Goal: Task Accomplishment & Management: Use online tool/utility

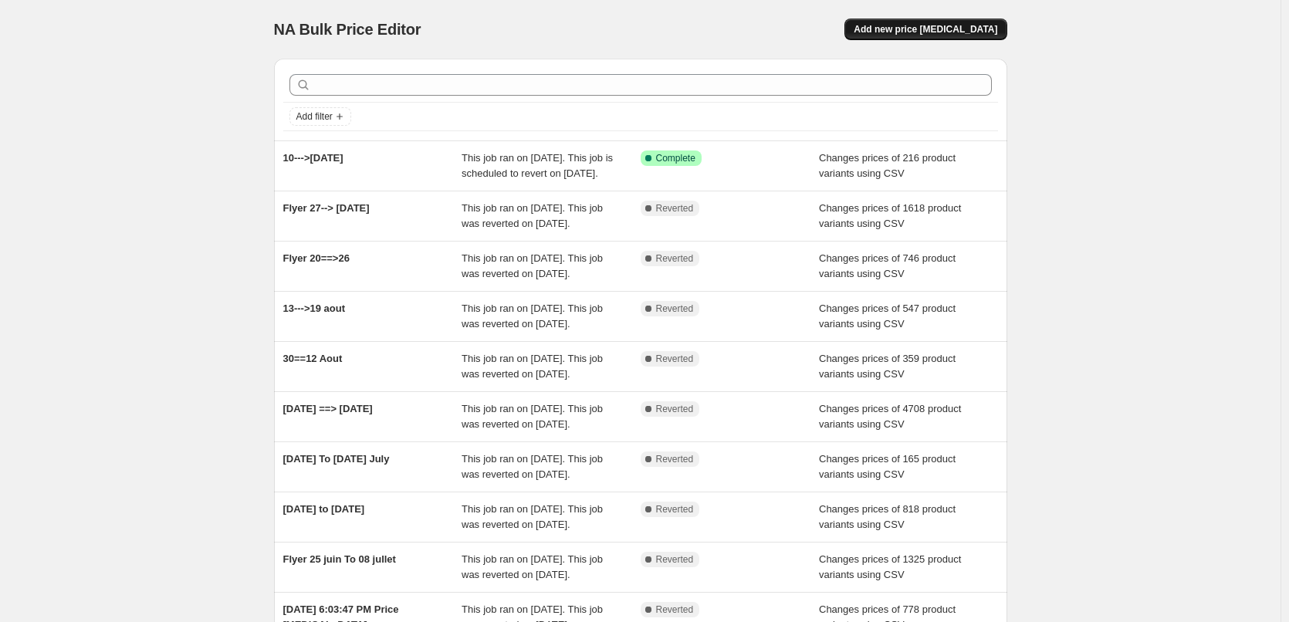
click at [918, 28] on span "Add new price [MEDICAL_DATA]" at bounding box center [926, 29] width 144 height 12
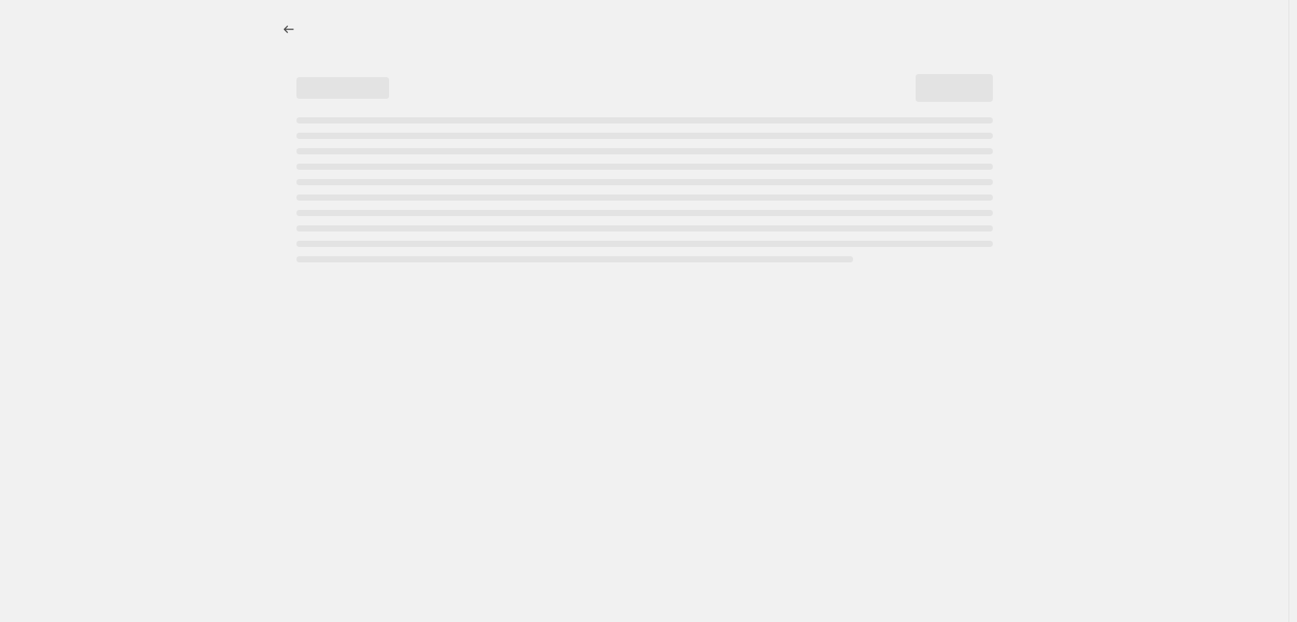
select select "percentage"
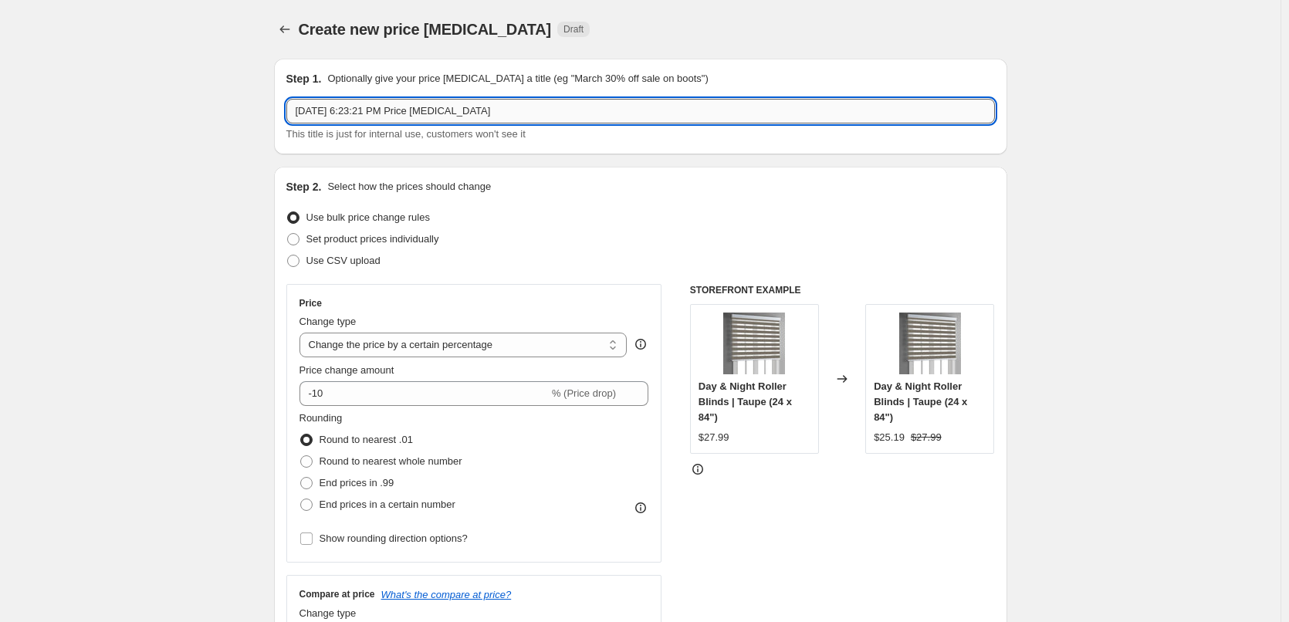
click at [467, 100] on input "Sep 16, 2025, 6:23:21 PM Price change job" at bounding box center [640, 111] width 708 height 25
type input "17==>[DATE]"
click at [309, 263] on label "Use CSV upload" at bounding box center [333, 261] width 94 height 22
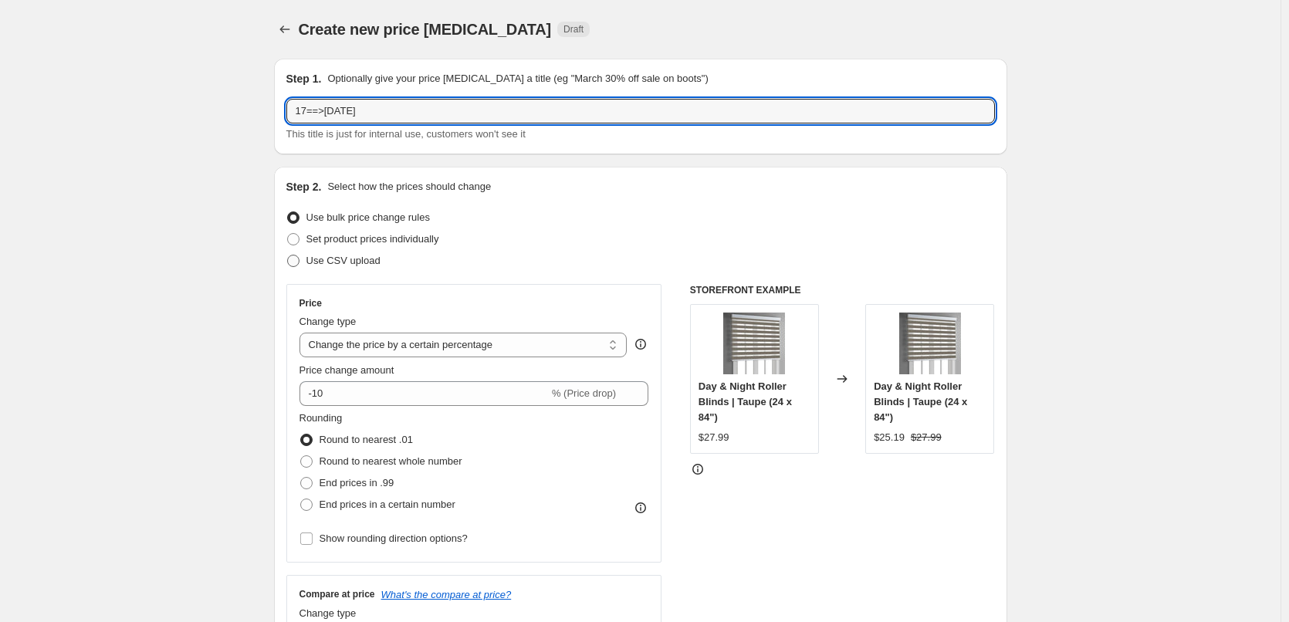
click at [288, 255] on input "Use CSV upload" at bounding box center [287, 255] width 1 height 1
radio input "true"
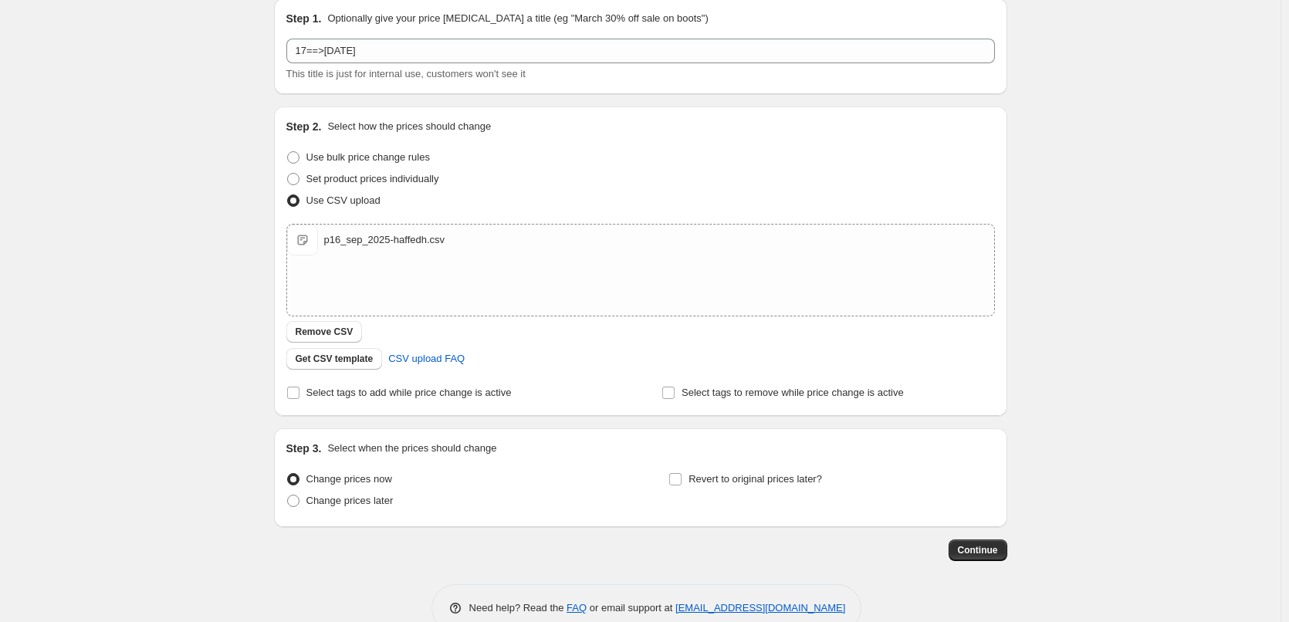
scroll to position [77, 0]
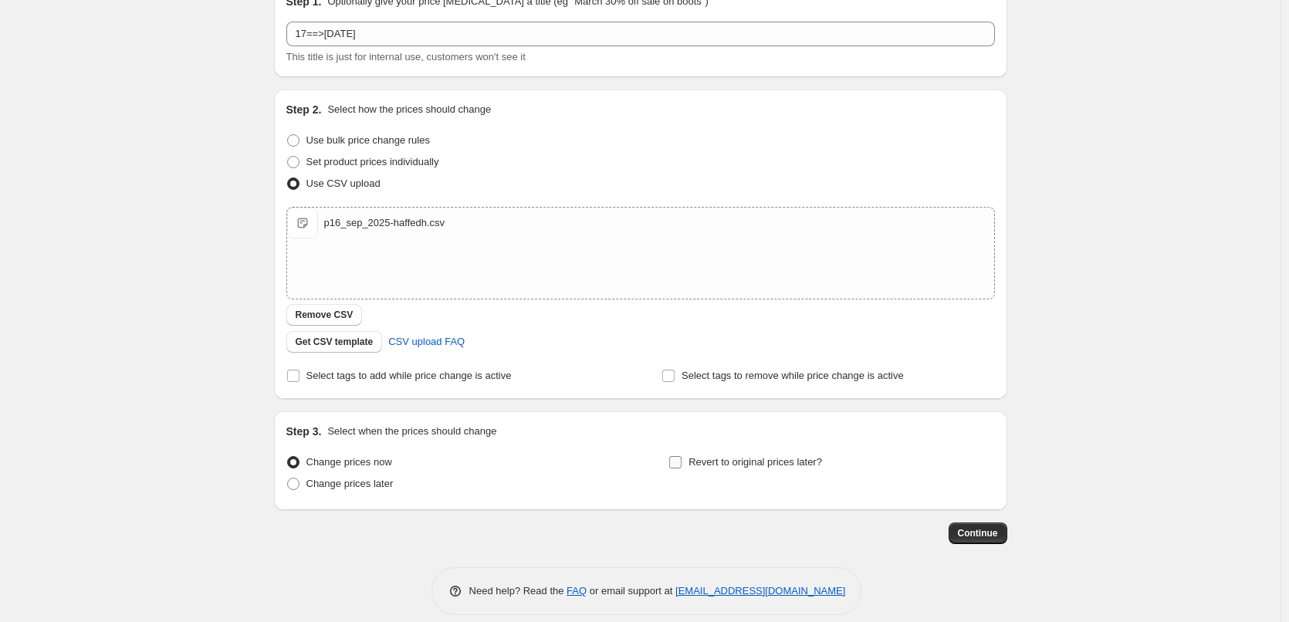
click at [681, 465] on input "Revert to original prices later?" at bounding box center [675, 462] width 12 height 12
checkbox input "true"
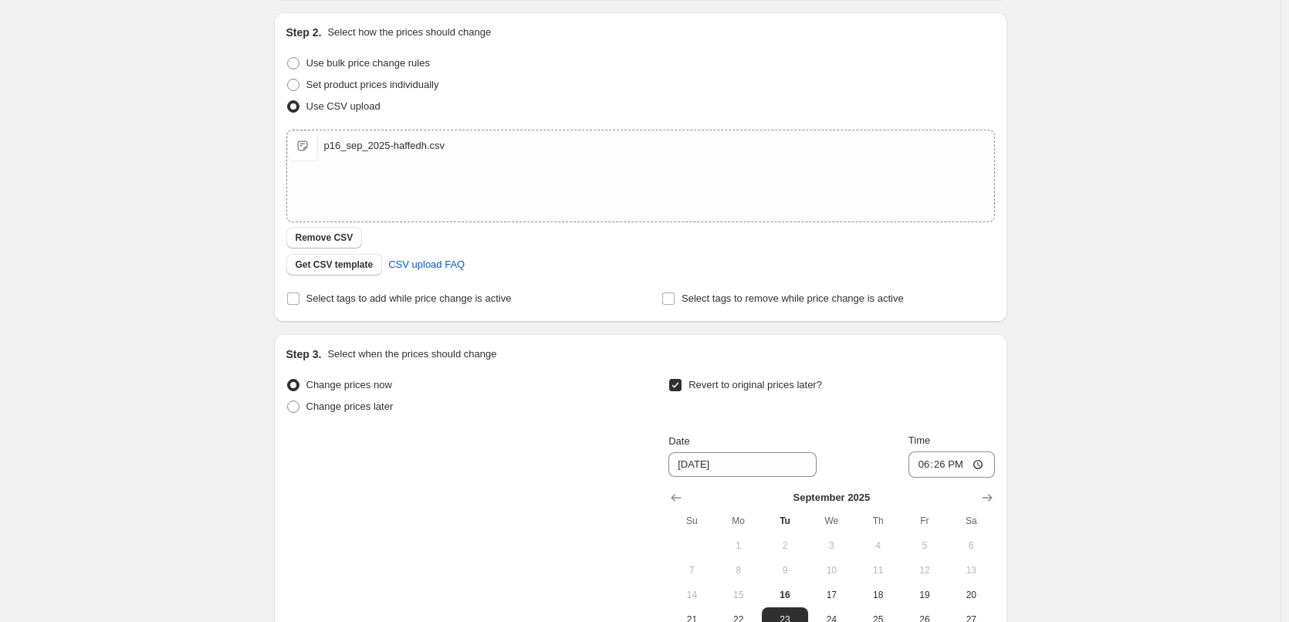
scroll to position [309, 0]
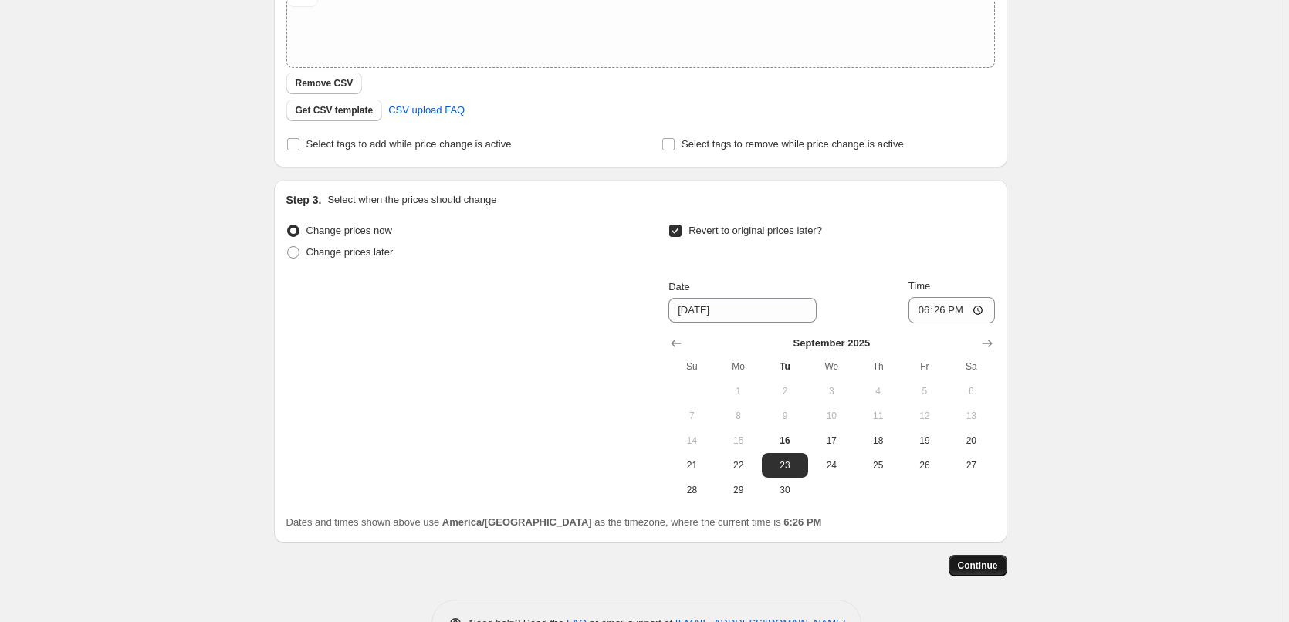
click at [989, 563] on span "Continue" at bounding box center [978, 566] width 40 height 12
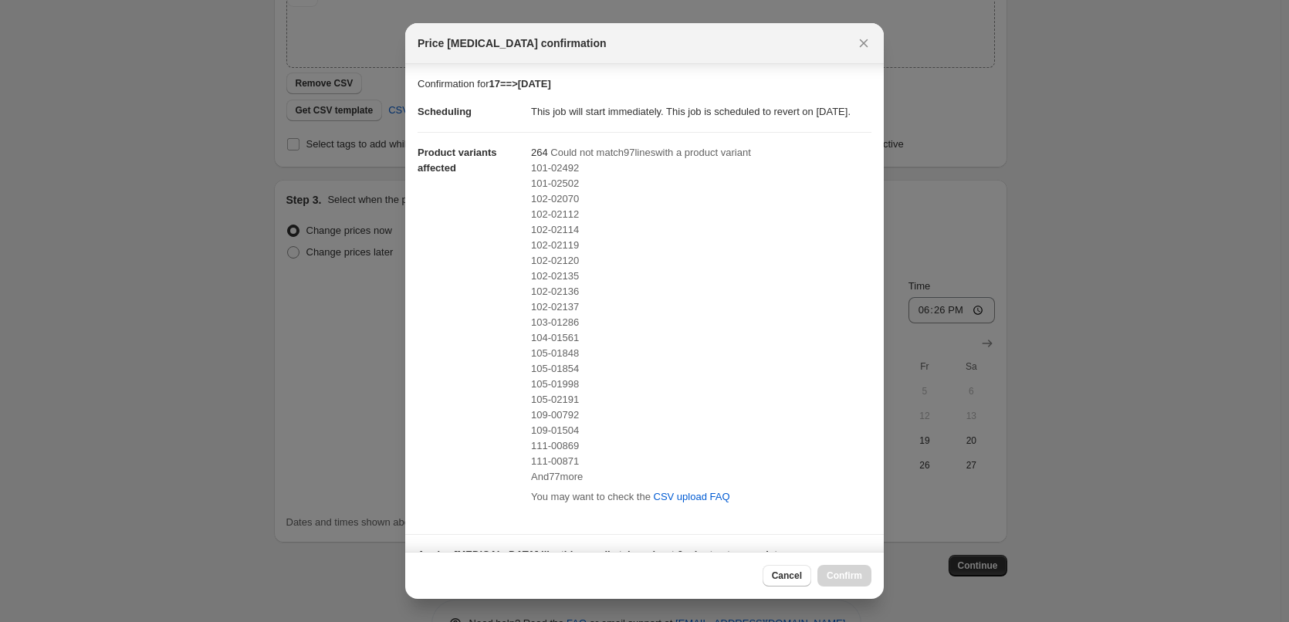
scroll to position [251, 0]
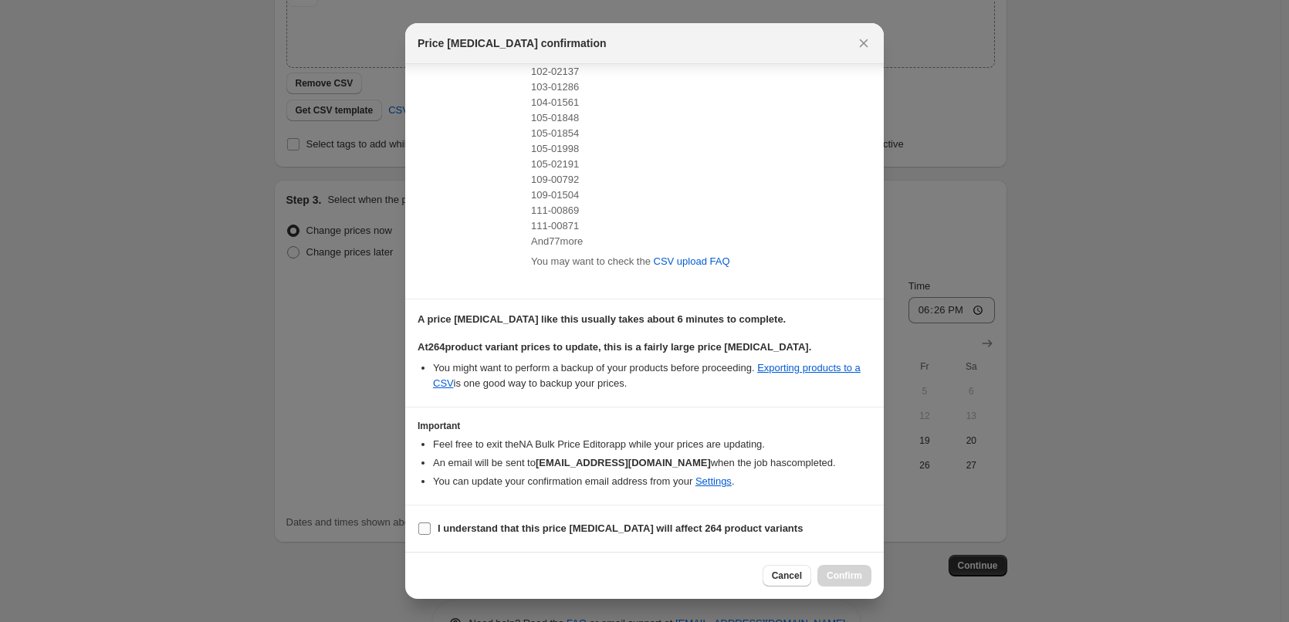
click at [418, 530] on span ":r24:" at bounding box center [425, 529] width 14 height 14
click at [418, 530] on input "I understand that this price change job will affect 264 product variants" at bounding box center [424, 528] width 12 height 12
checkbox input "true"
click at [844, 576] on span "Confirm" at bounding box center [845, 576] width 36 height 12
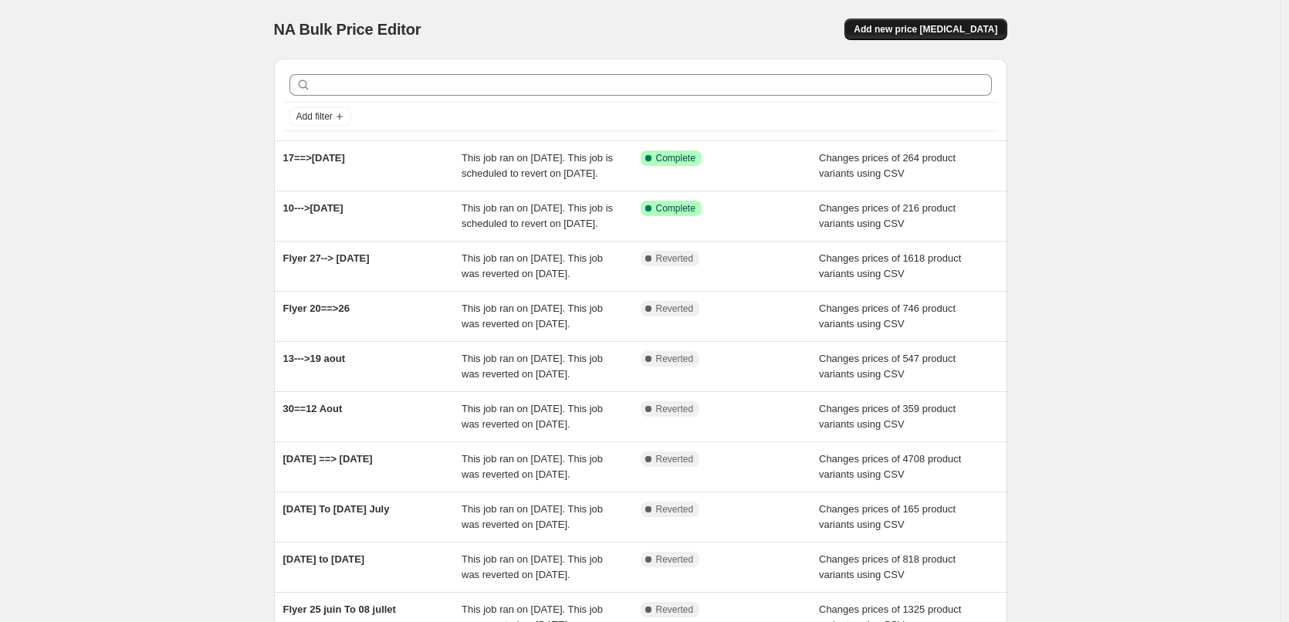
click at [955, 29] on span "Add new price [MEDICAL_DATA]" at bounding box center [926, 29] width 144 height 12
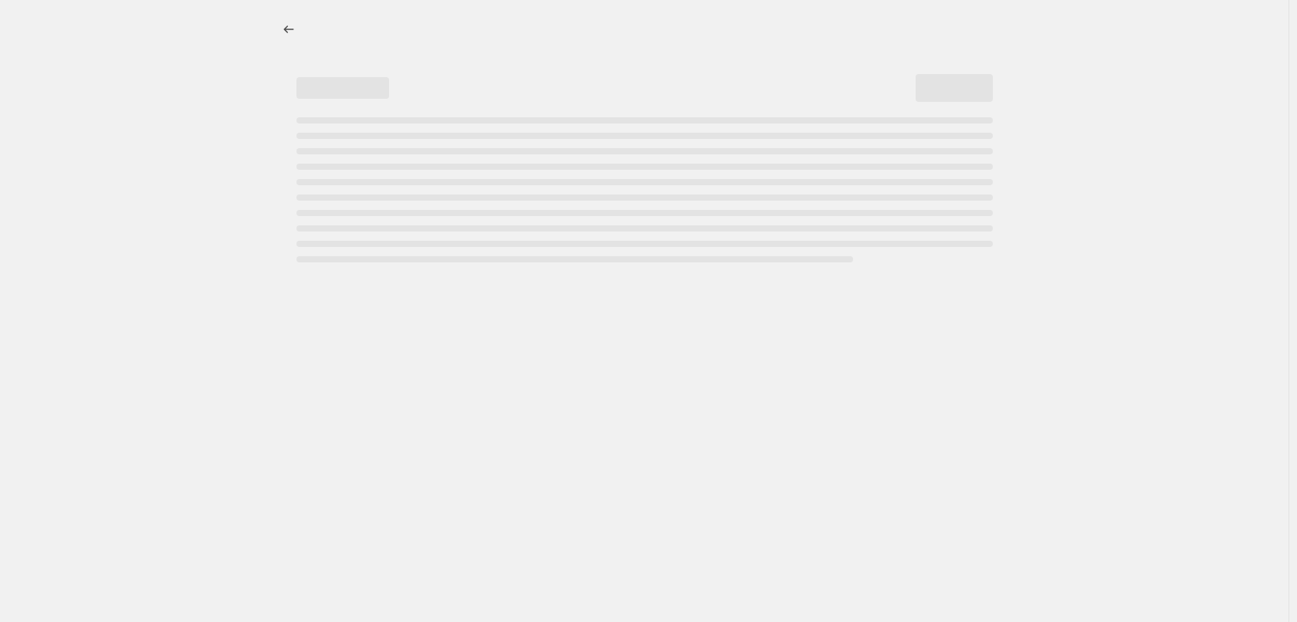
select select "percentage"
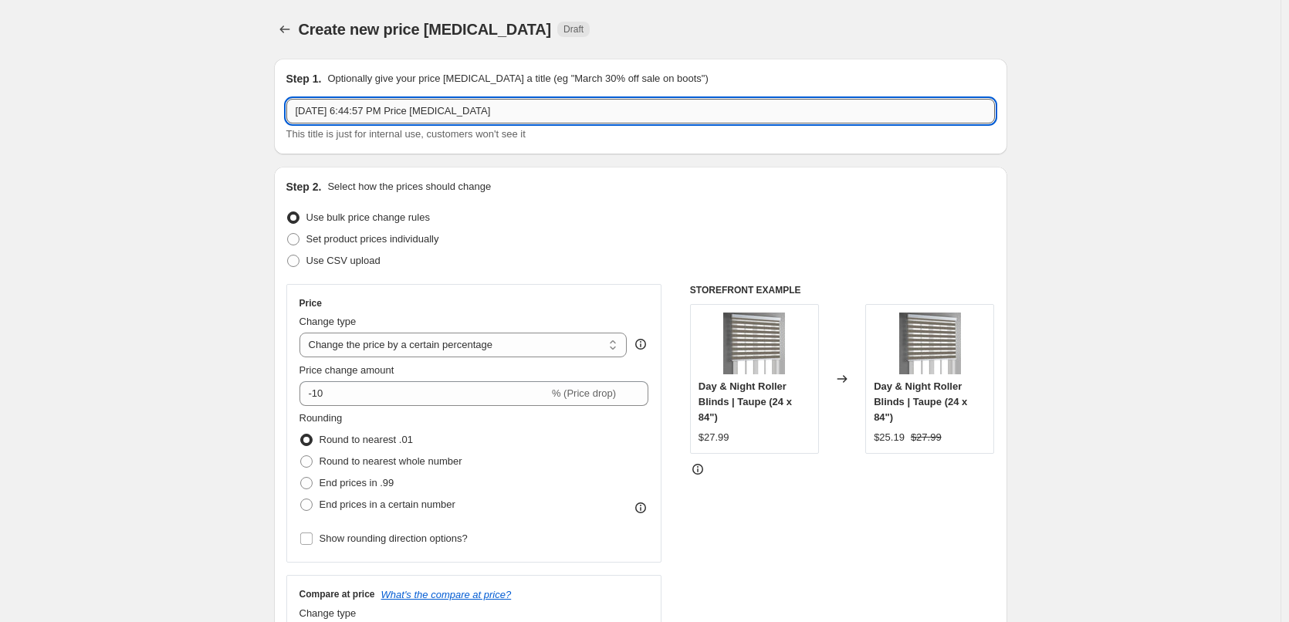
click at [396, 102] on input "[DATE] 6:44:57 PM Price [MEDICAL_DATA]" at bounding box center [640, 111] width 708 height 25
type input "17===> 23 se["
click at [313, 260] on span "Use CSV upload" at bounding box center [343, 261] width 74 height 12
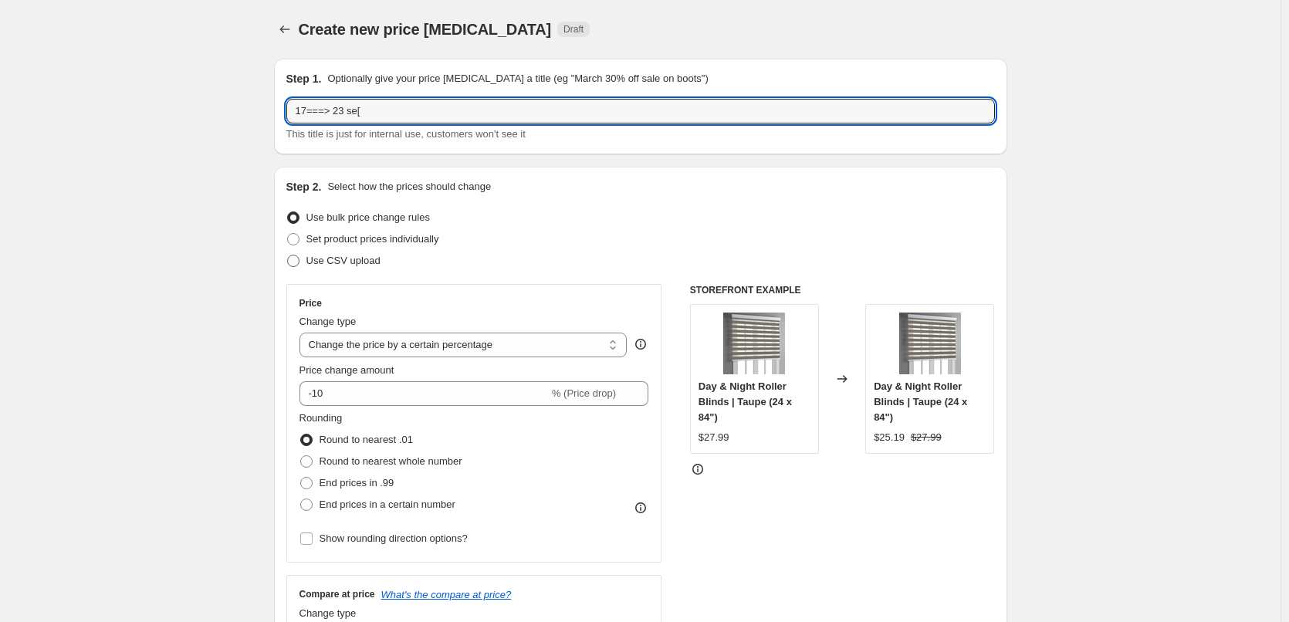
click at [288, 255] on input "Use CSV upload" at bounding box center [287, 255] width 1 height 1
radio input "true"
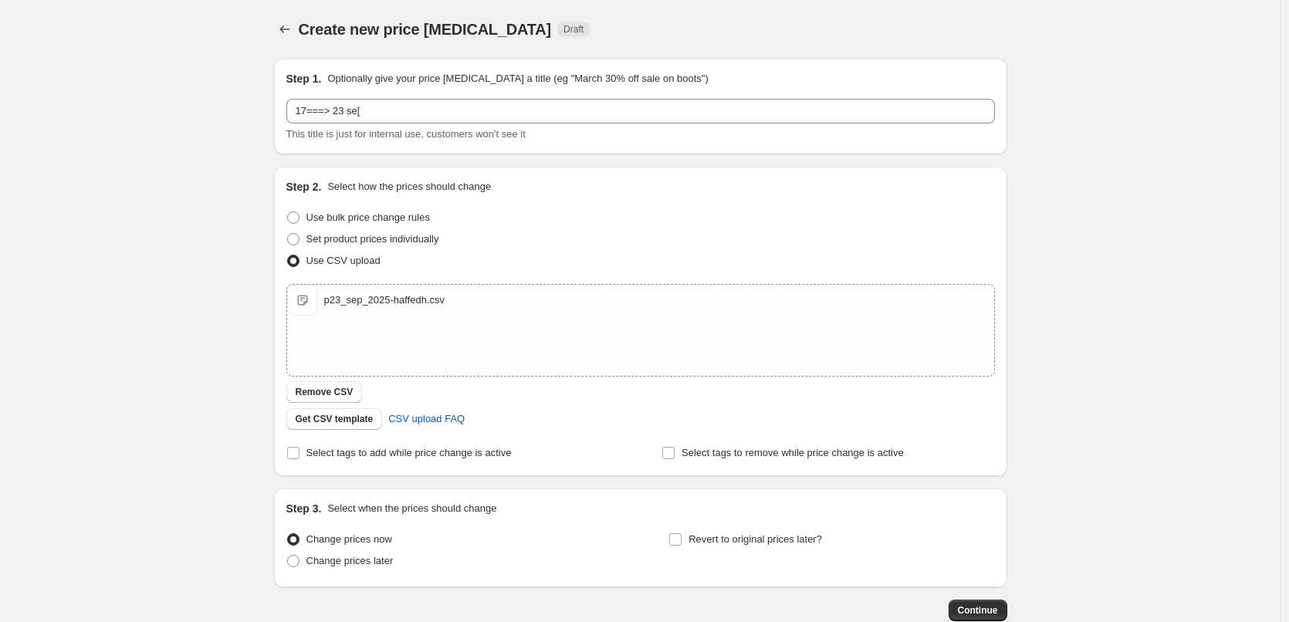
click at [667, 537] on div "Change prices now Change prices later Revert to original prices later?" at bounding box center [640, 552] width 708 height 46
click at [673, 539] on input "Revert to original prices later?" at bounding box center [675, 539] width 12 height 12
checkbox input "true"
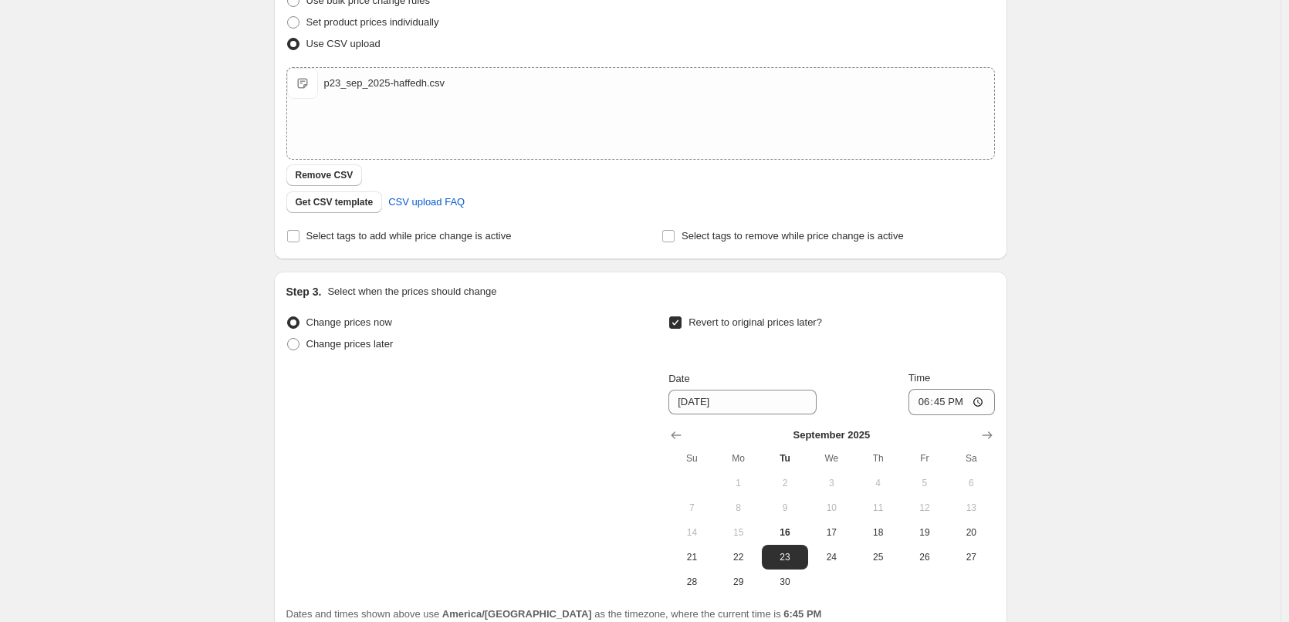
scroll to position [232, 0]
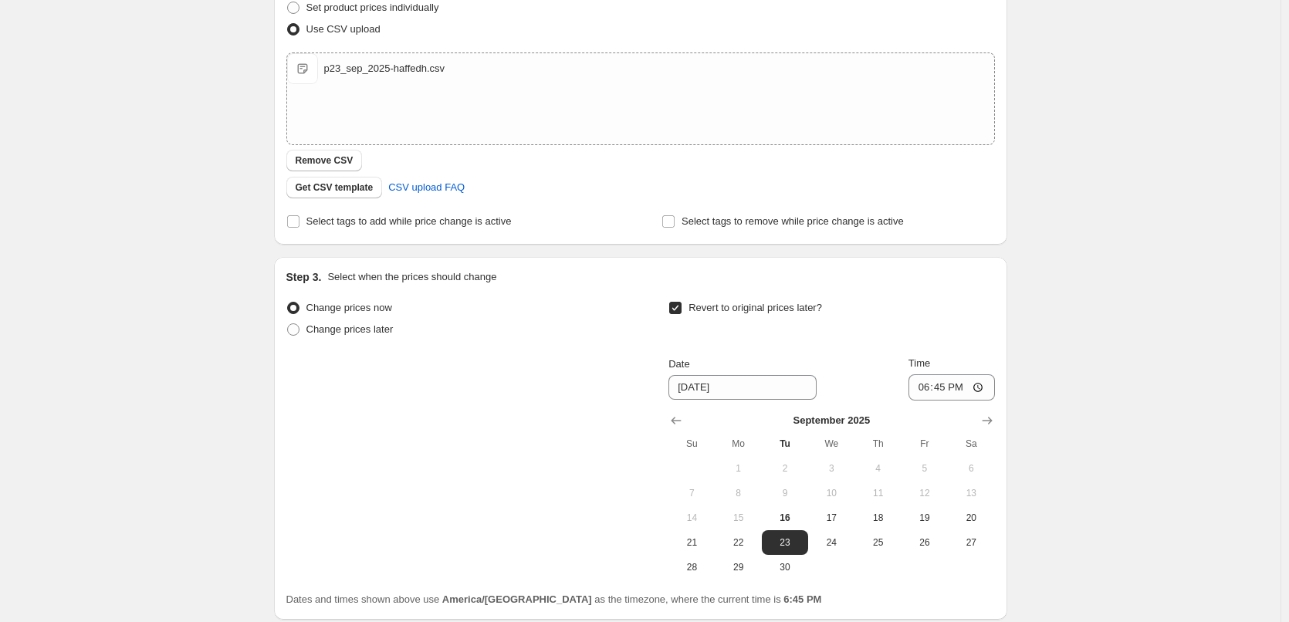
click at [1141, 378] on div "Create new price [MEDICAL_DATA]. This page is ready Create new price [MEDICAL_D…" at bounding box center [640, 257] width 1280 height 979
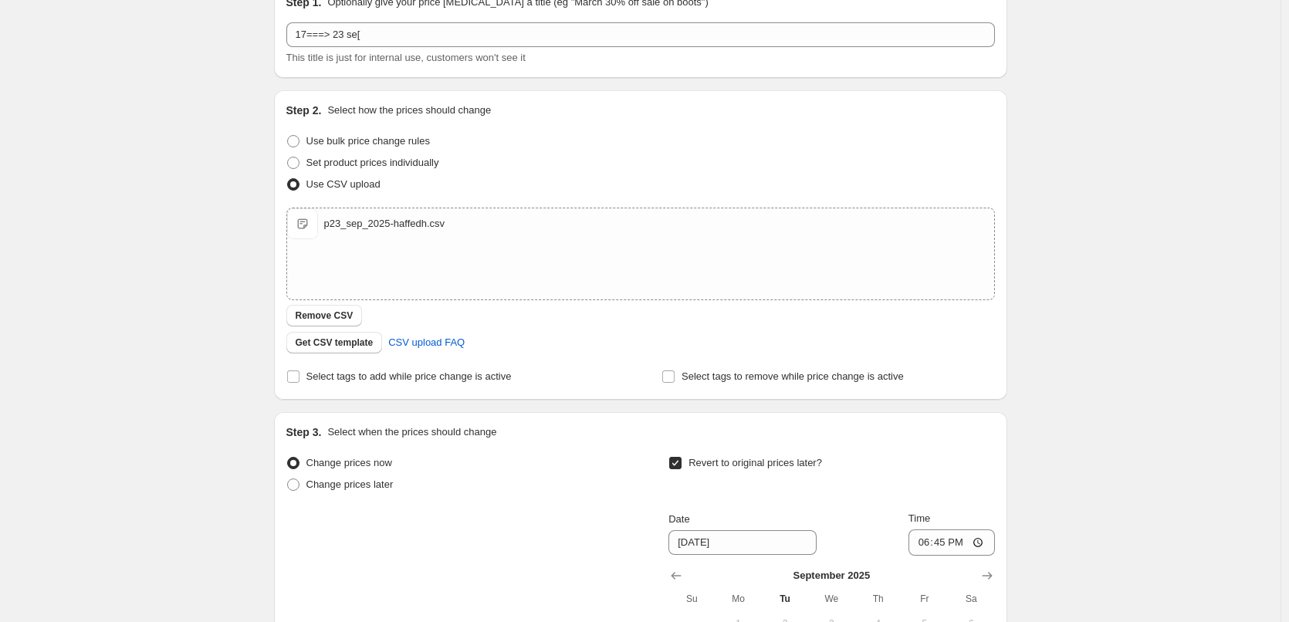
scroll to position [77, 0]
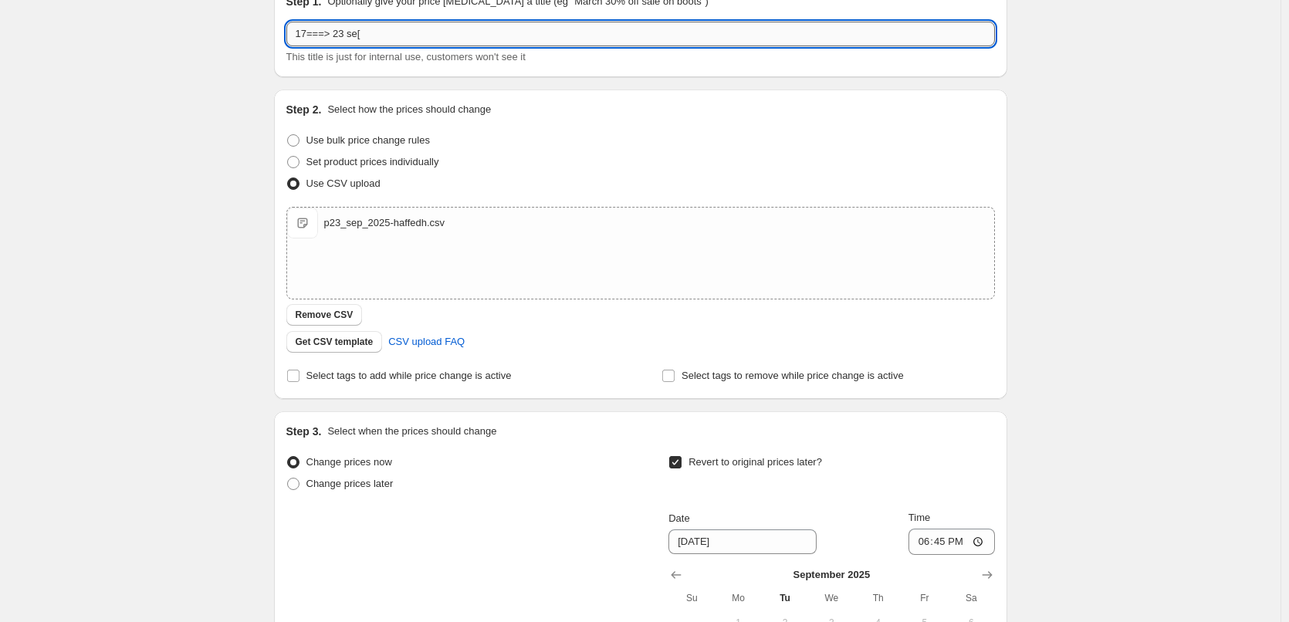
click at [385, 26] on input "17===> 23 se[" at bounding box center [640, 34] width 708 height 25
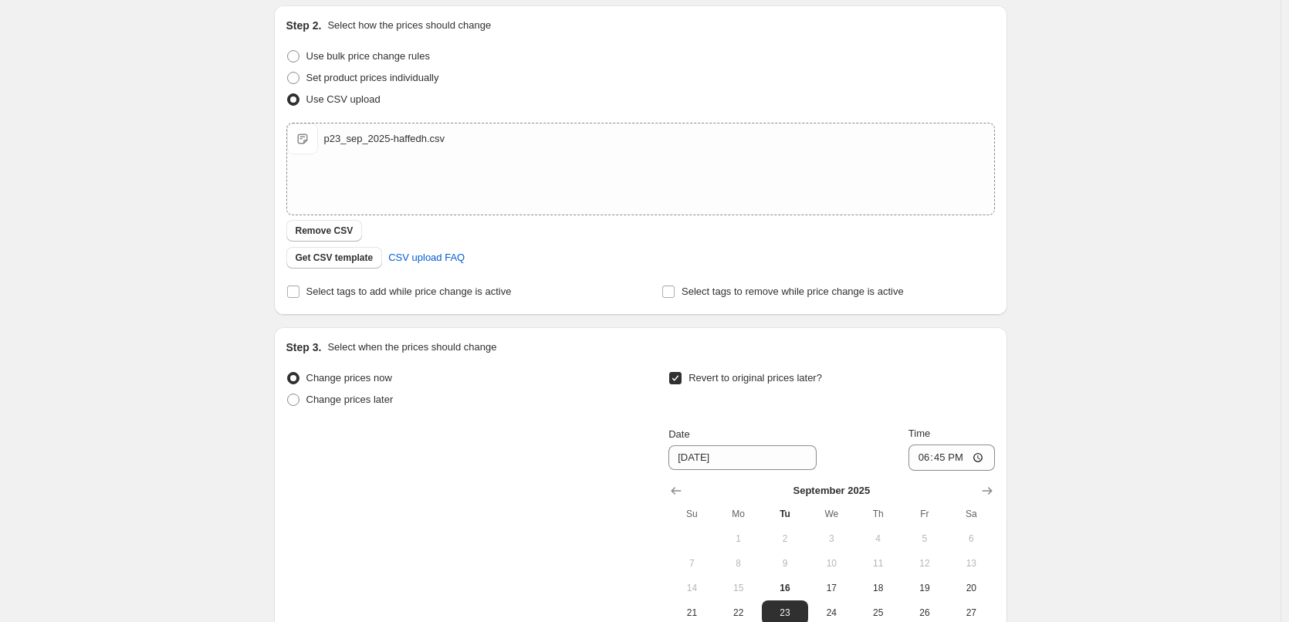
scroll to position [309, 0]
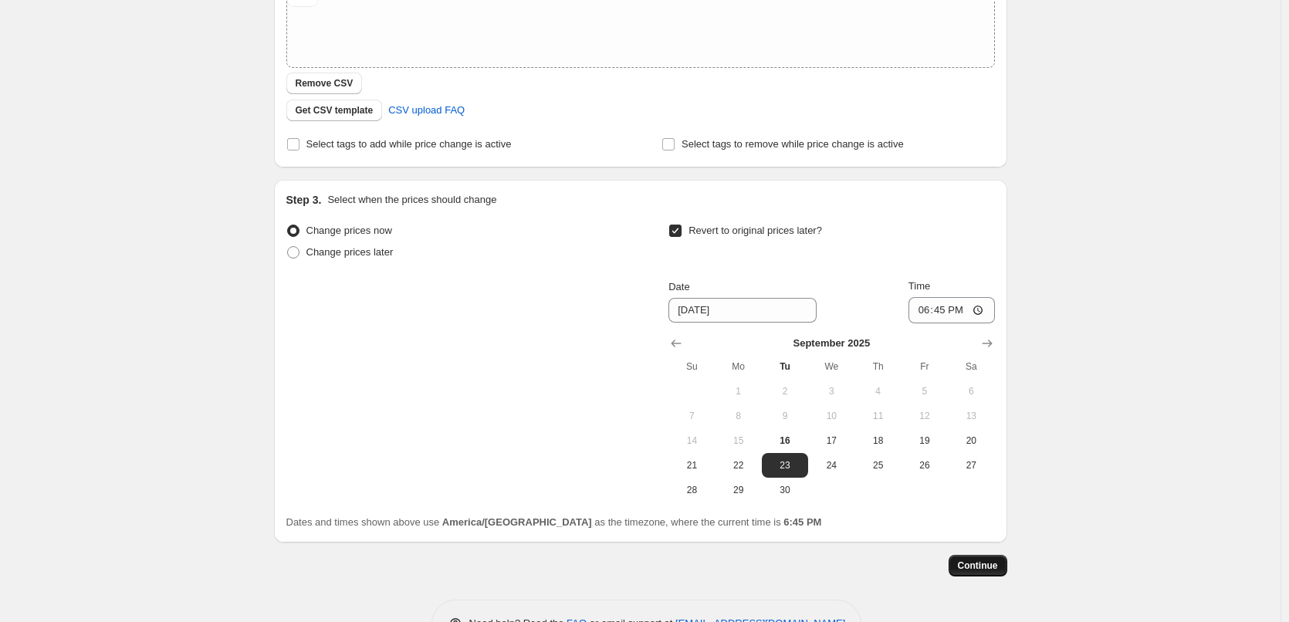
type input "17===> [DATE]"
click at [996, 563] on span "Continue" at bounding box center [978, 566] width 40 height 12
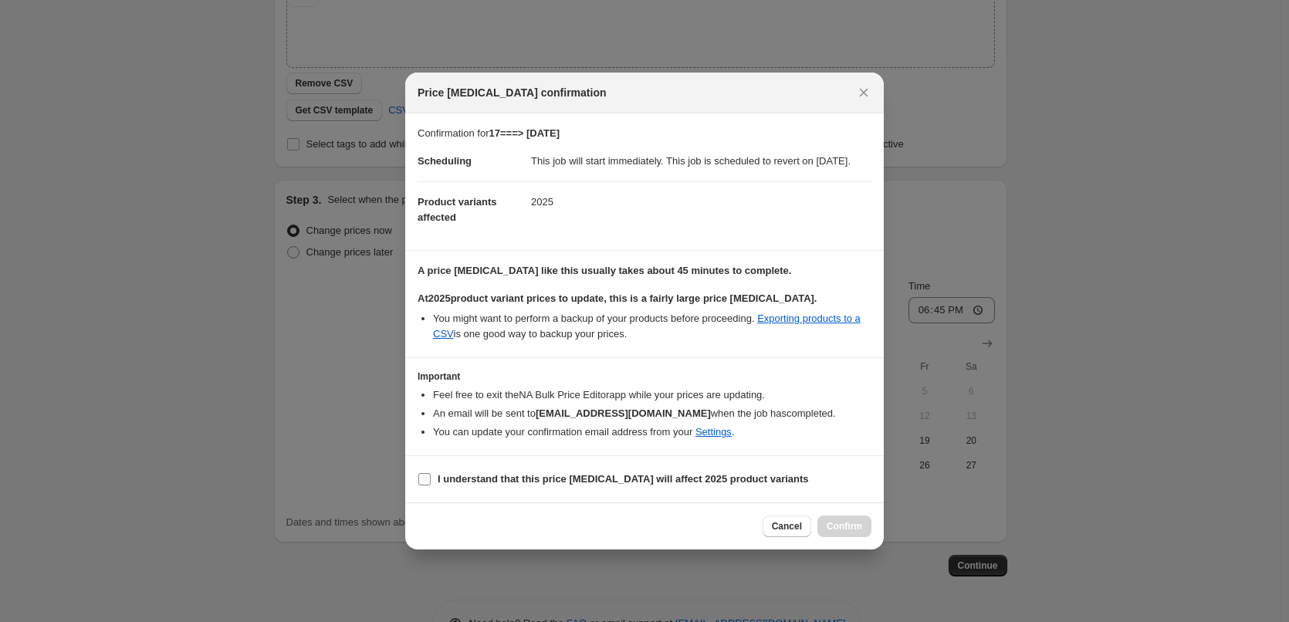
click at [549, 485] on b "I understand that this price [MEDICAL_DATA] will affect 2025 product variants" at bounding box center [623, 479] width 371 height 12
click at [431, 485] on input "I understand that this price [MEDICAL_DATA] will affect 2025 product variants" at bounding box center [424, 479] width 12 height 12
checkbox input "true"
click at [844, 533] on span "Confirm" at bounding box center [845, 526] width 36 height 12
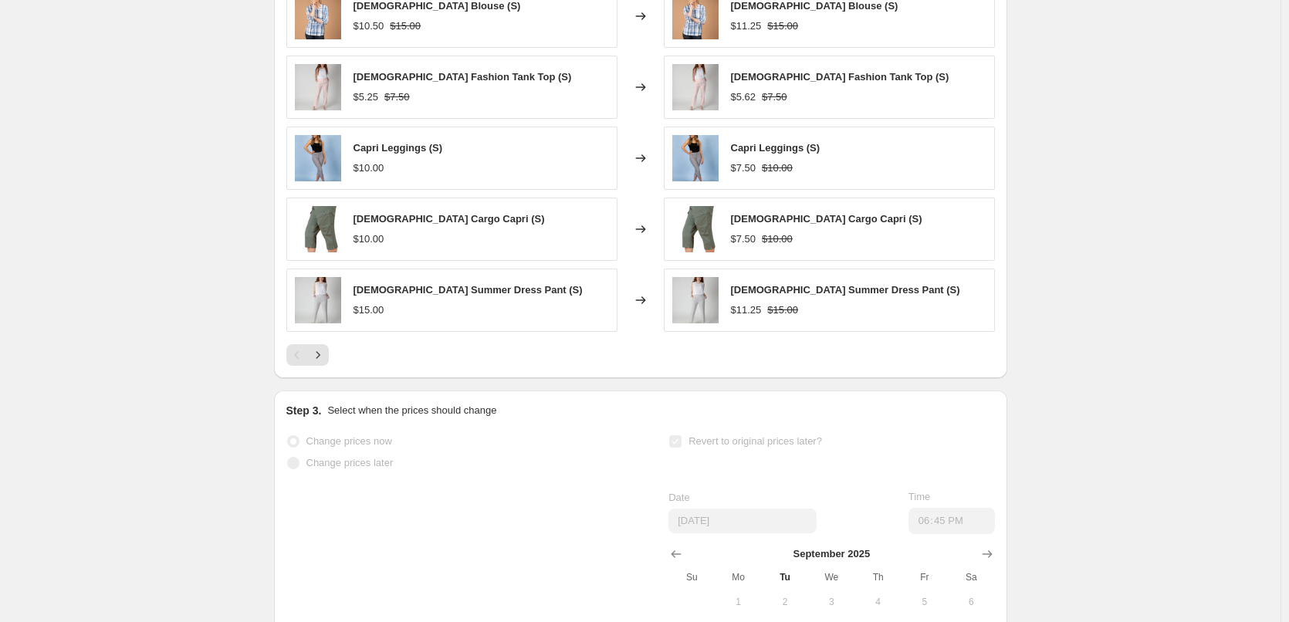
scroll to position [713, 0]
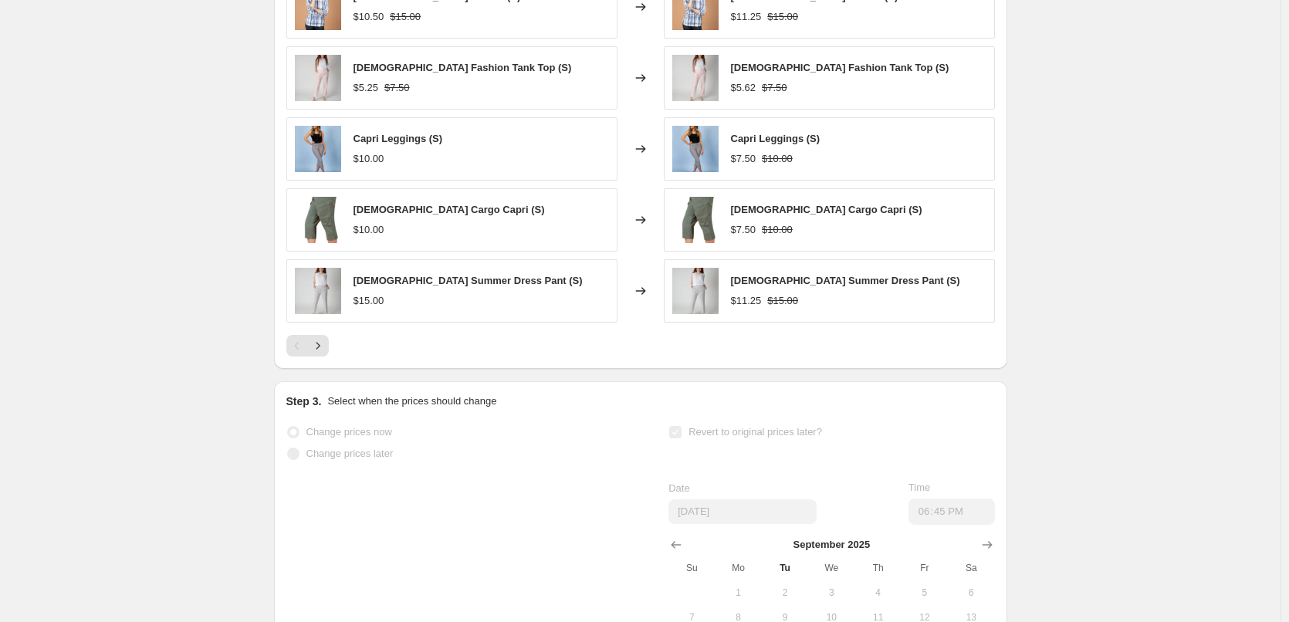
click at [413, 304] on div "[DEMOGRAPHIC_DATA] Summer Dress Pant (S) $15.00" at bounding box center [467, 291] width 229 height 36
click at [405, 286] on span "[DEMOGRAPHIC_DATA] Summer Dress Pant (S)" at bounding box center [467, 281] width 229 height 12
drag, startPoint x: 405, startPoint y: 297, endPoint x: 154, endPoint y: 273, distance: 252.7
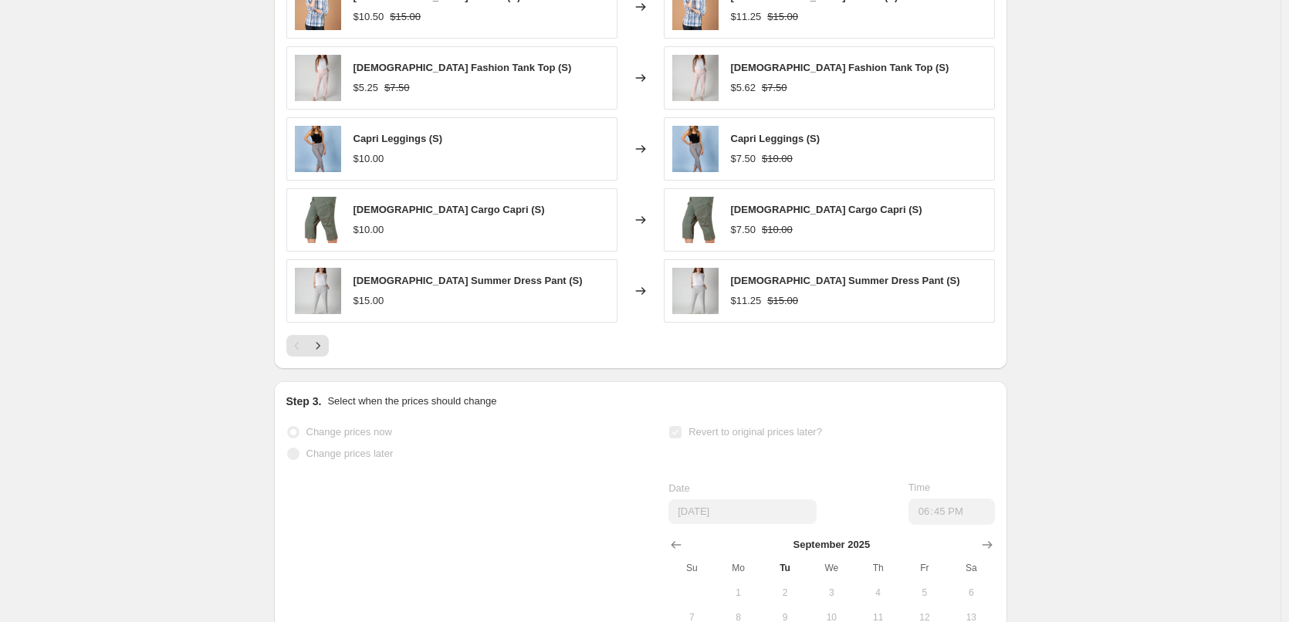
click at [154, 273] on div "17===> [DATE] This page is ready 17===> [DATE] Success Complete Complete Price …" at bounding box center [640, 62] width 1280 height 1551
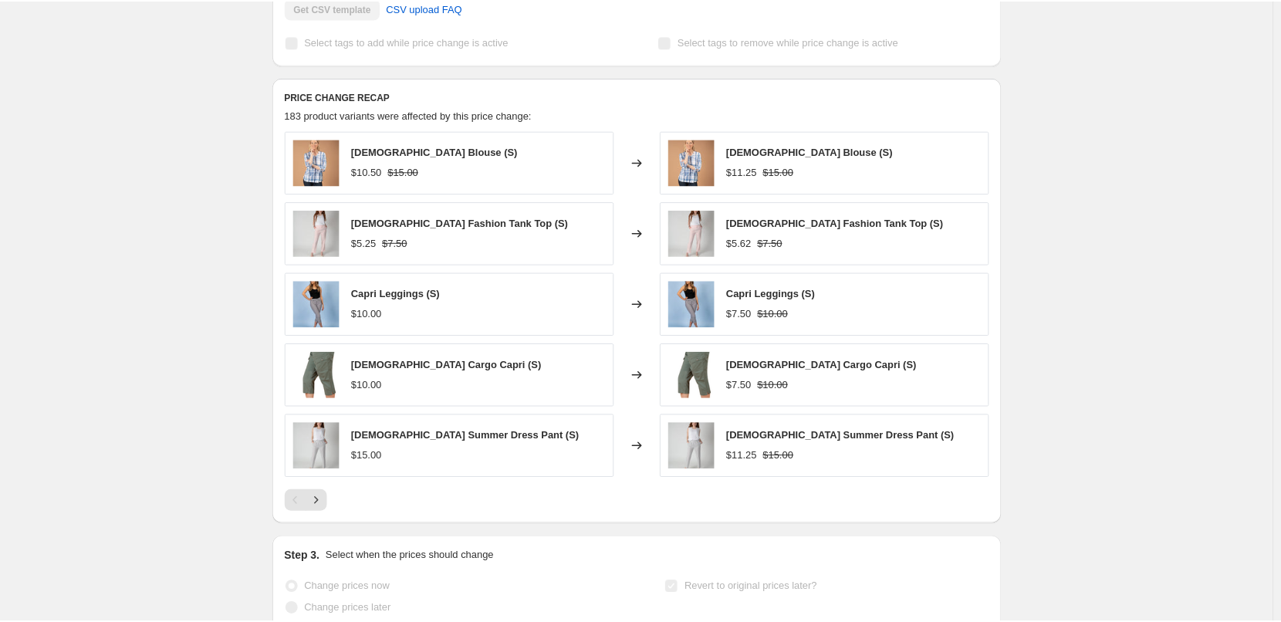
scroll to position [559, 0]
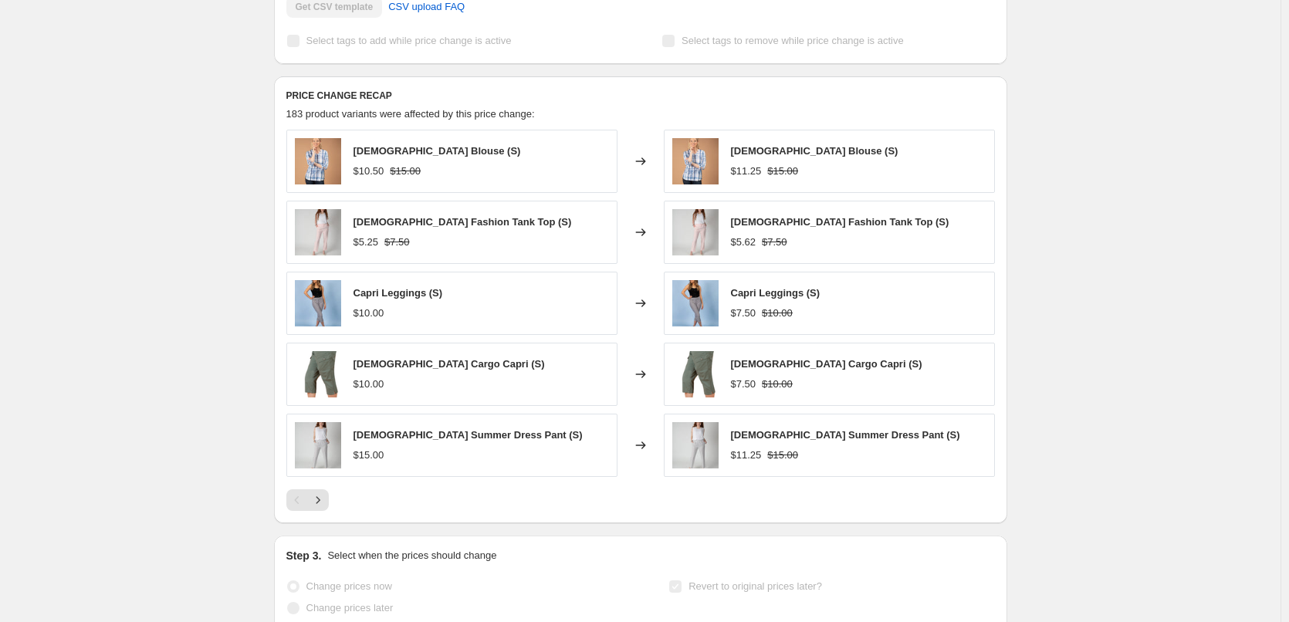
click at [398, 157] on span "[DEMOGRAPHIC_DATA] Blouse (S)" at bounding box center [436, 151] width 167 height 12
copy span "[DEMOGRAPHIC_DATA] Blouse (S)"
